Goal: Task Accomplishment & Management: Complete application form

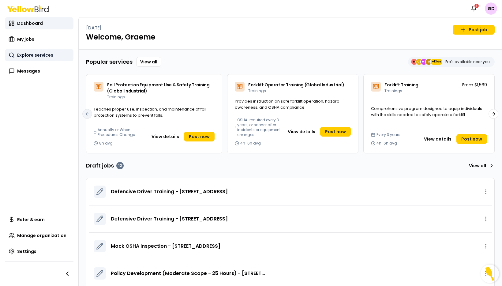
click at [30, 60] on div "Dashboard My jobs Explore services Explore services Explore services Messages" at bounding box center [39, 47] width 69 height 60
click at [30, 59] on link "Explore services" at bounding box center [39, 55] width 69 height 12
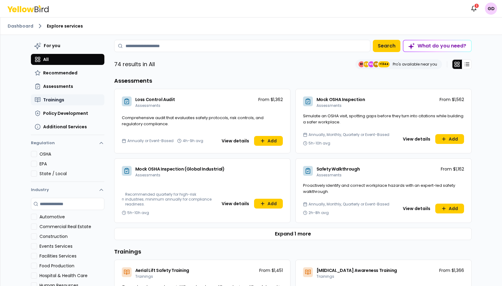
click at [56, 100] on span "Trainings" at bounding box center [53, 100] width 21 height 6
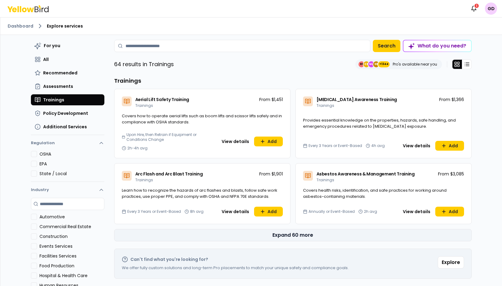
click at [361, 235] on button "Expand 60 more" at bounding box center [293, 235] width 358 height 12
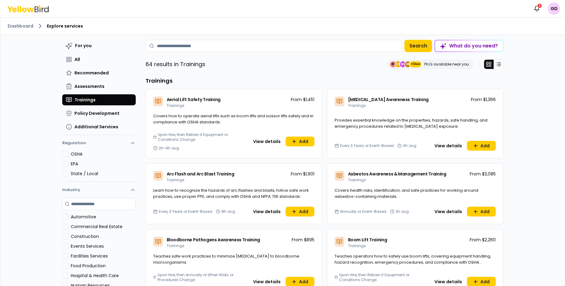
click at [467, 44] on div "What do you need?" at bounding box center [469, 45] width 68 height 11
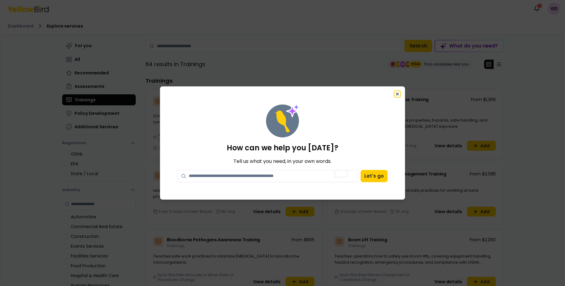
click at [399, 92] on icon "button" at bounding box center [397, 94] width 5 height 5
